Goal: Task Accomplishment & Management: Use online tool/utility

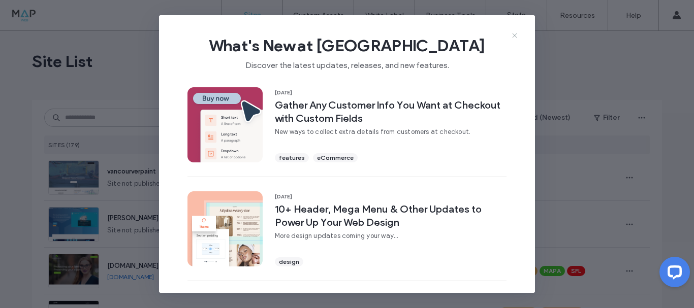
click at [514, 33] on icon at bounding box center [515, 36] width 8 height 8
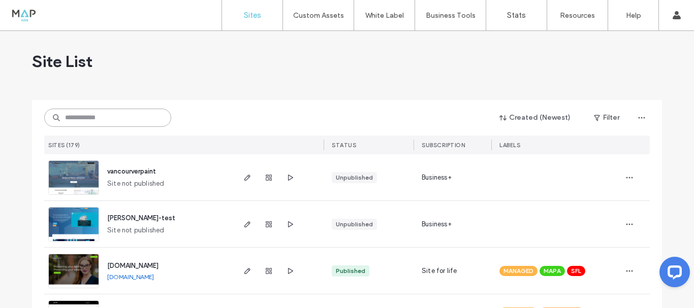
click at [114, 123] on input at bounding box center [107, 118] width 127 height 18
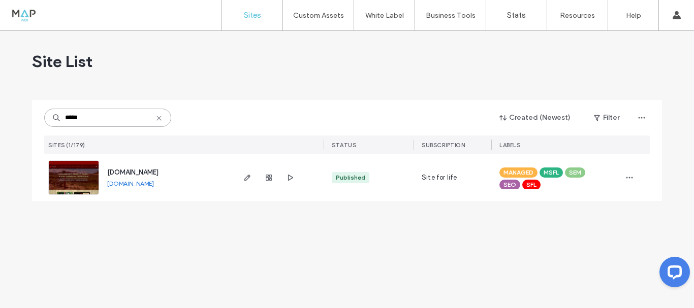
type input "*****"
click at [146, 170] on span "[DOMAIN_NAME]" at bounding box center [132, 173] width 51 height 8
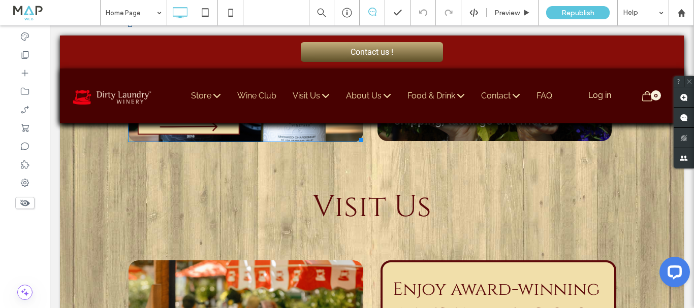
scroll to position [597, 0]
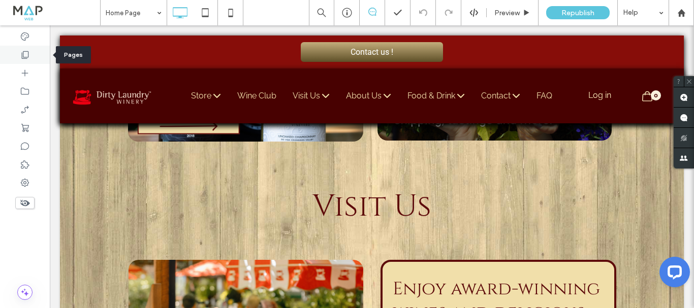
click at [18, 55] on div at bounding box center [25, 55] width 50 height 18
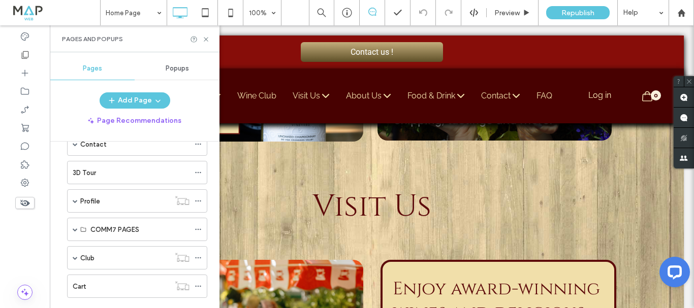
scroll to position [305, 0]
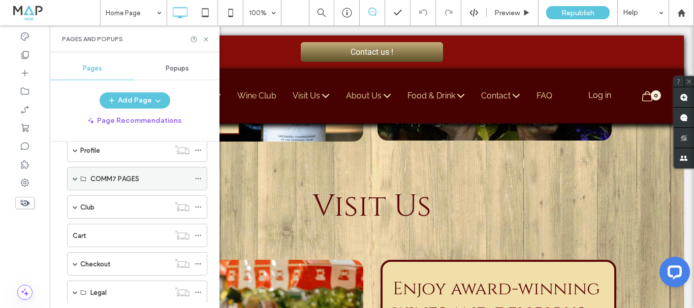
click at [74, 178] on span at bounding box center [75, 178] width 5 height 5
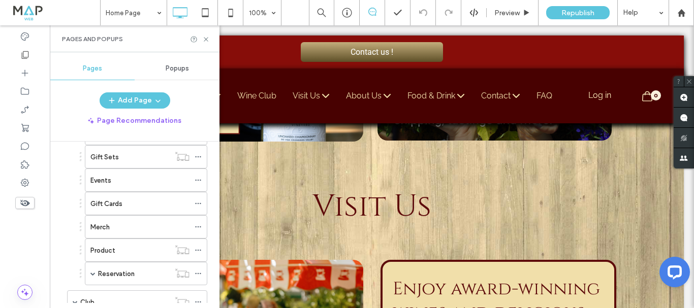
scroll to position [610, 0]
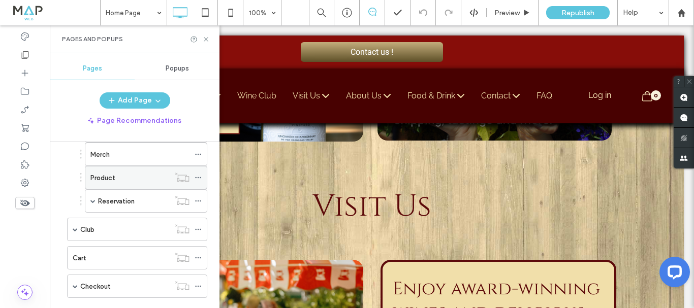
click at [110, 176] on label "Product" at bounding box center [102, 178] width 25 height 18
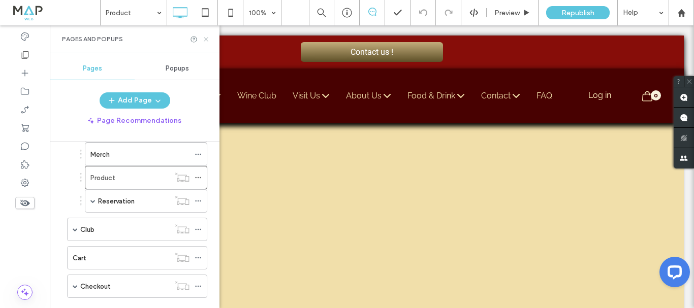
click at [207, 39] on use at bounding box center [206, 39] width 4 height 4
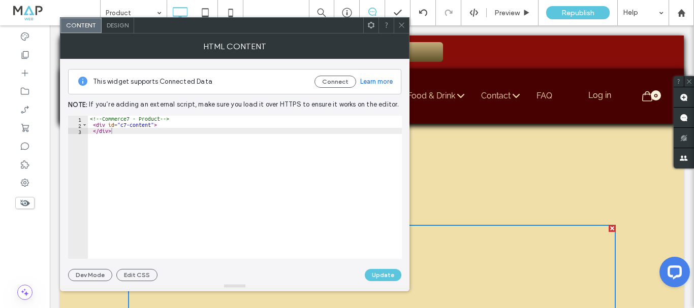
click at [197, 149] on div "<!-- Commerce7 - Product --> < div id = "c7-content" > </ div >" at bounding box center [245, 194] width 314 height 156
type textarea "******"
click at [402, 25] on use at bounding box center [401, 25] width 5 height 5
